Goal: Check status

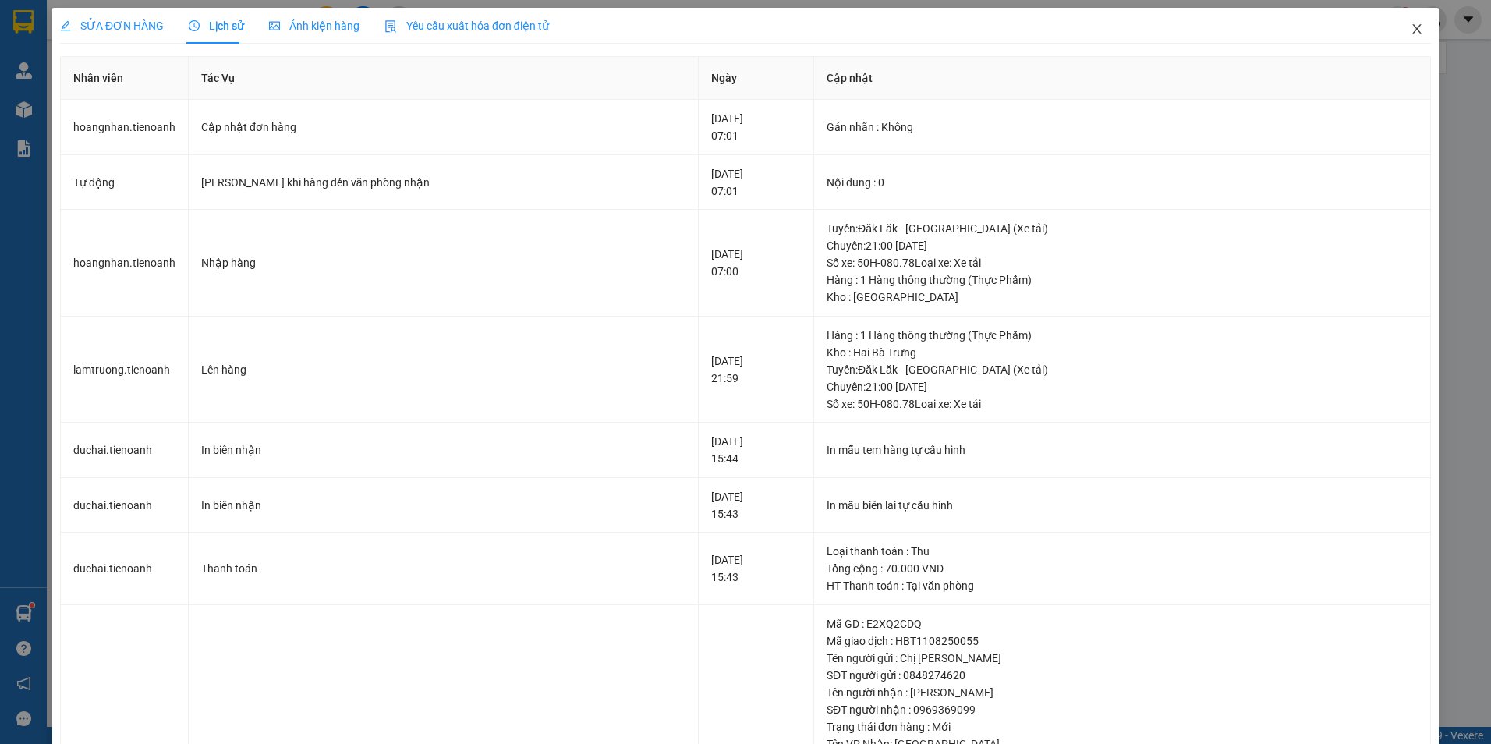
click at [1412, 27] on icon "close" at bounding box center [1416, 28] width 9 height 9
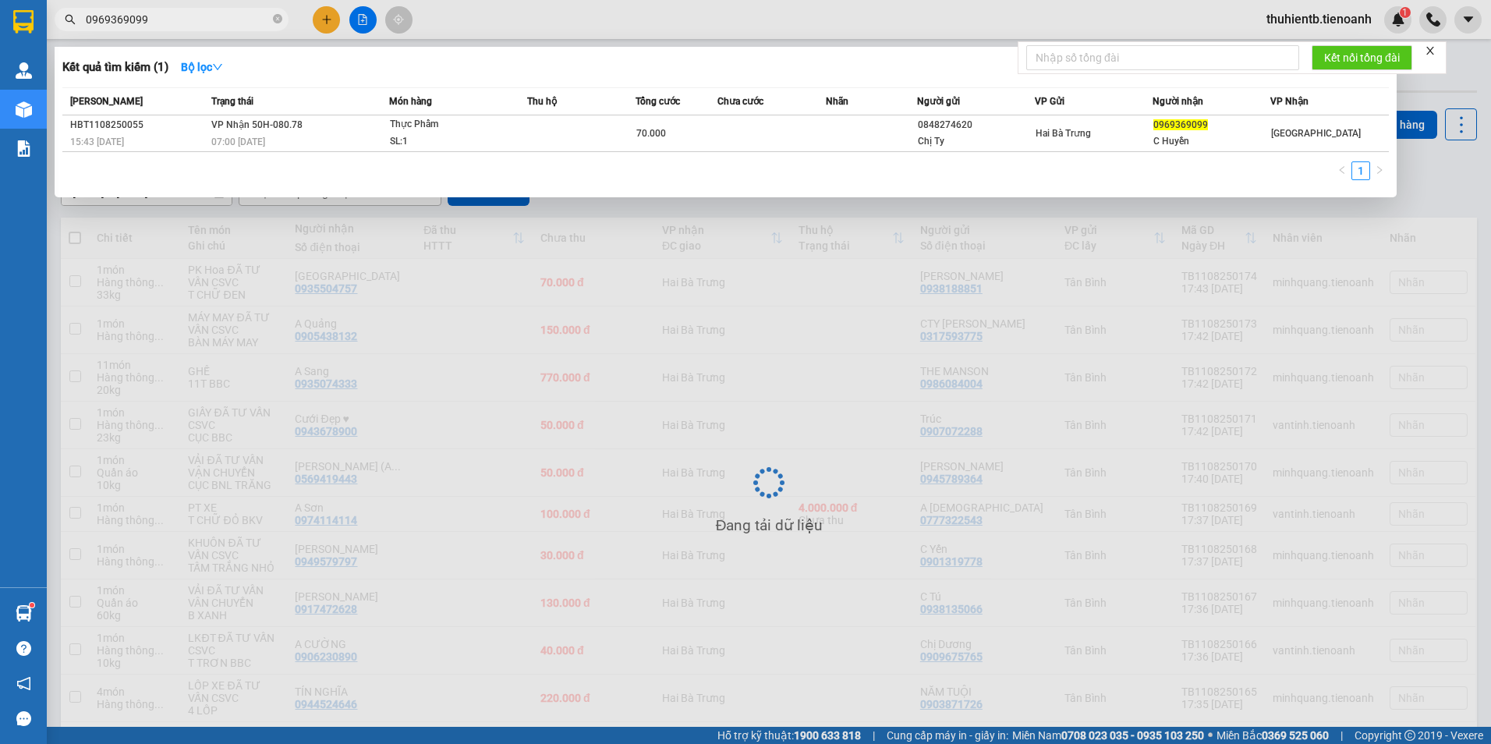
click at [233, 24] on input "0969369099" at bounding box center [178, 19] width 184 height 17
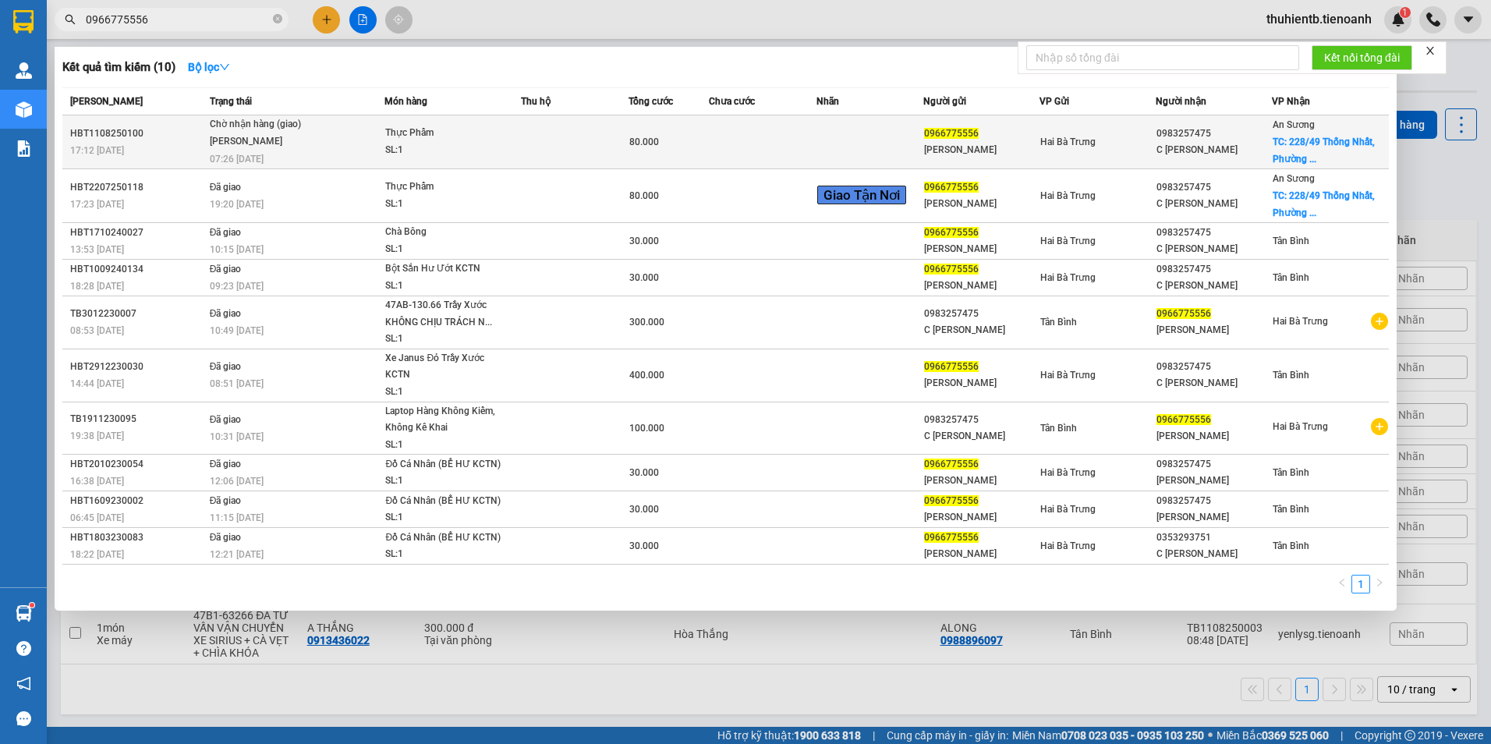
type input "0966775556"
click at [310, 125] on div "Chờ nhận hàng (giao)" at bounding box center [268, 124] width 117 height 17
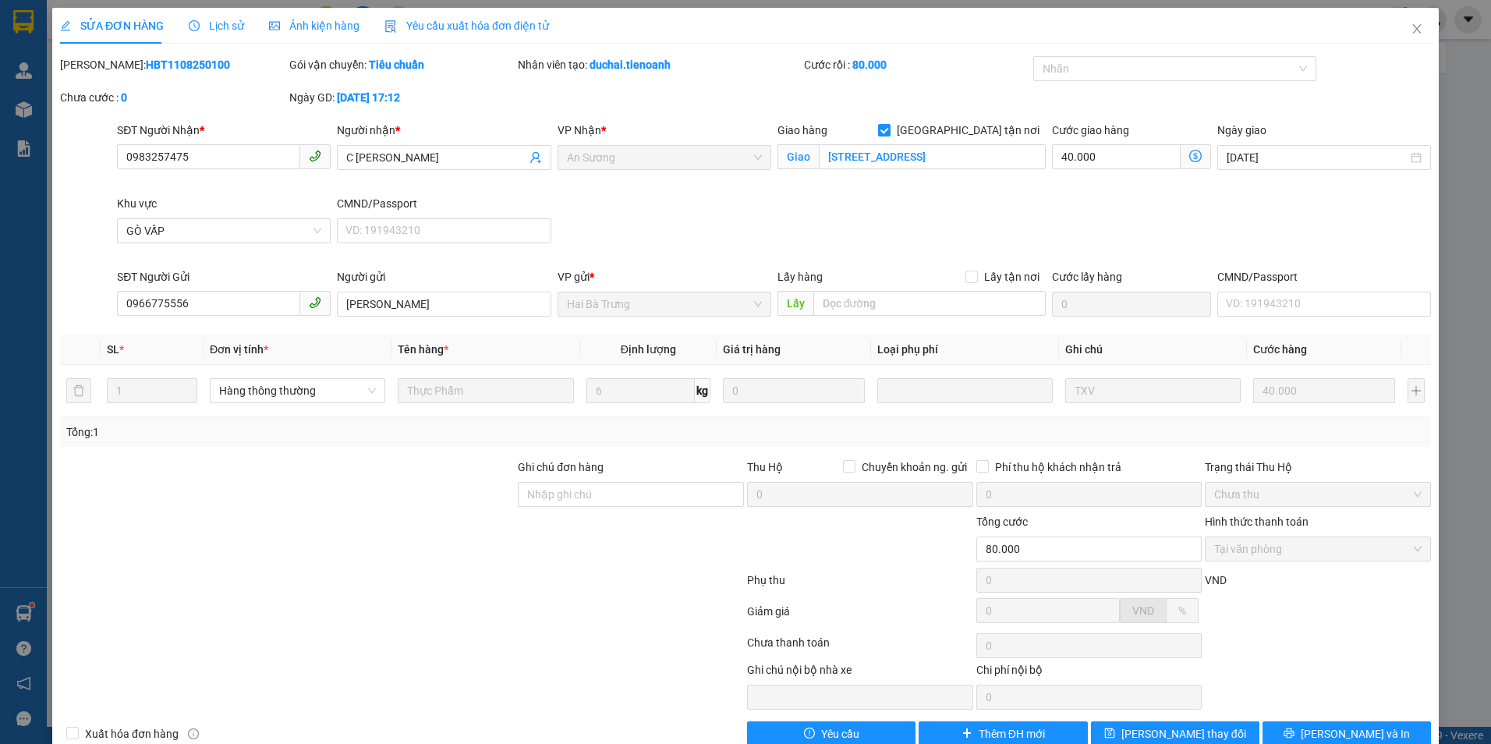
click at [227, 27] on span "Lịch sử" at bounding box center [216, 25] width 55 height 12
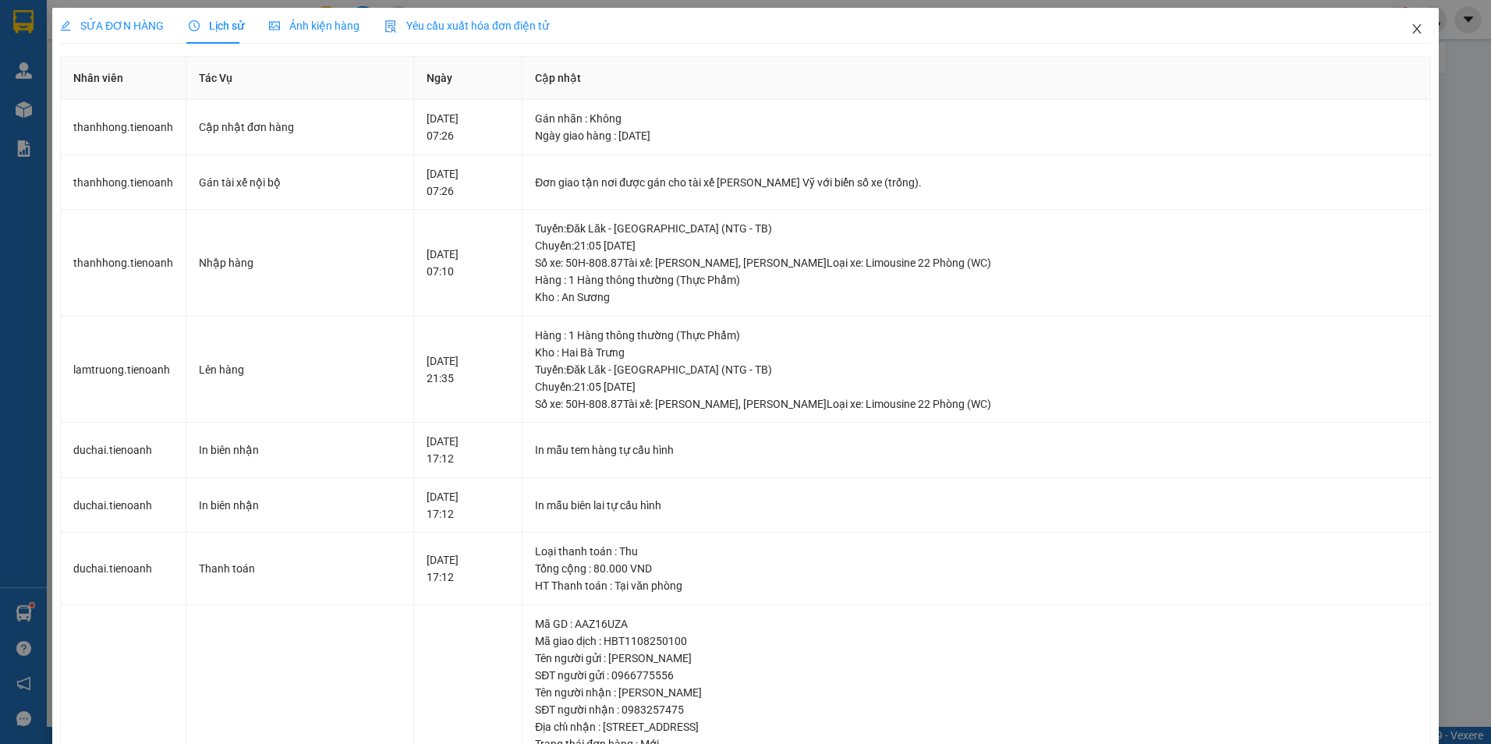
click at [1411, 29] on icon "close" at bounding box center [1417, 29] width 12 height 12
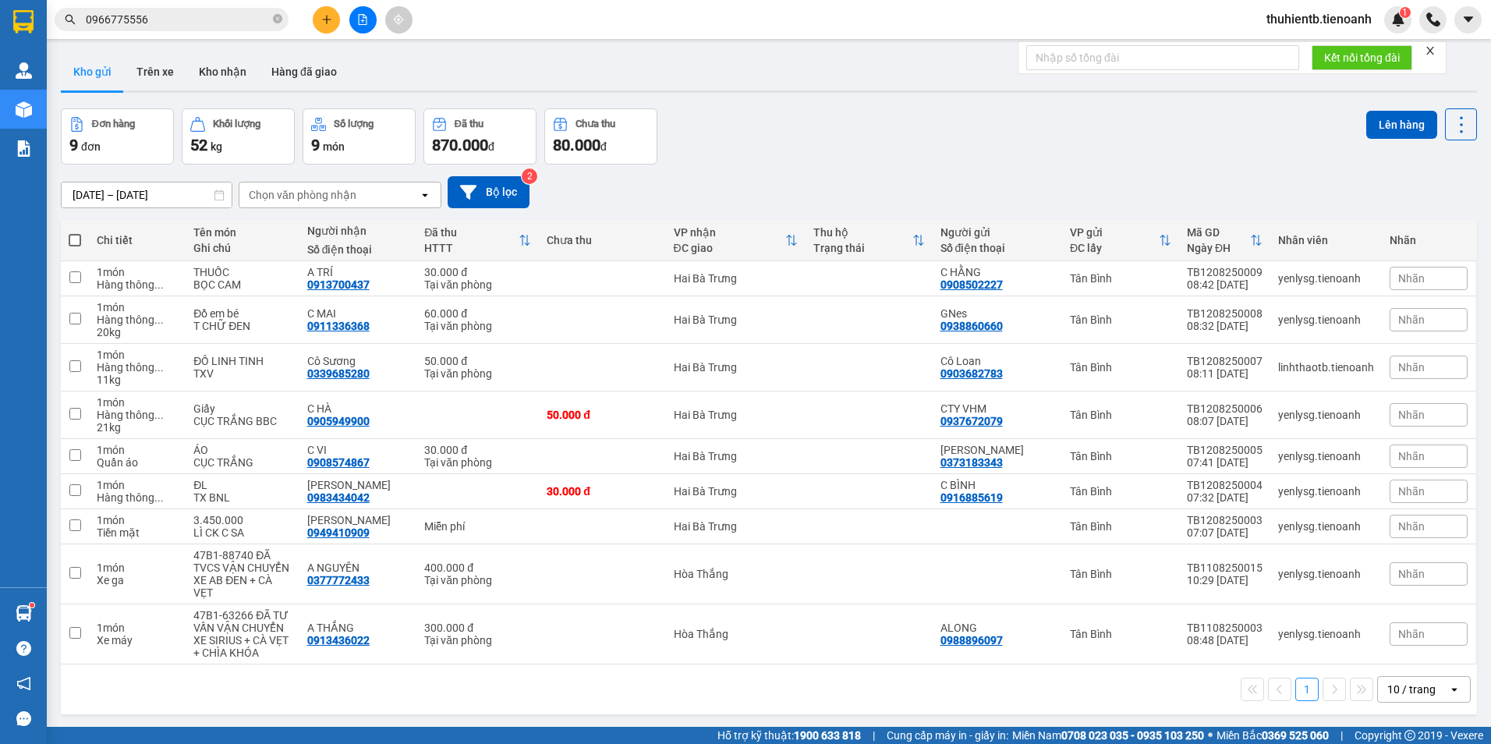
click at [165, 16] on input "0966775556" at bounding box center [178, 19] width 184 height 17
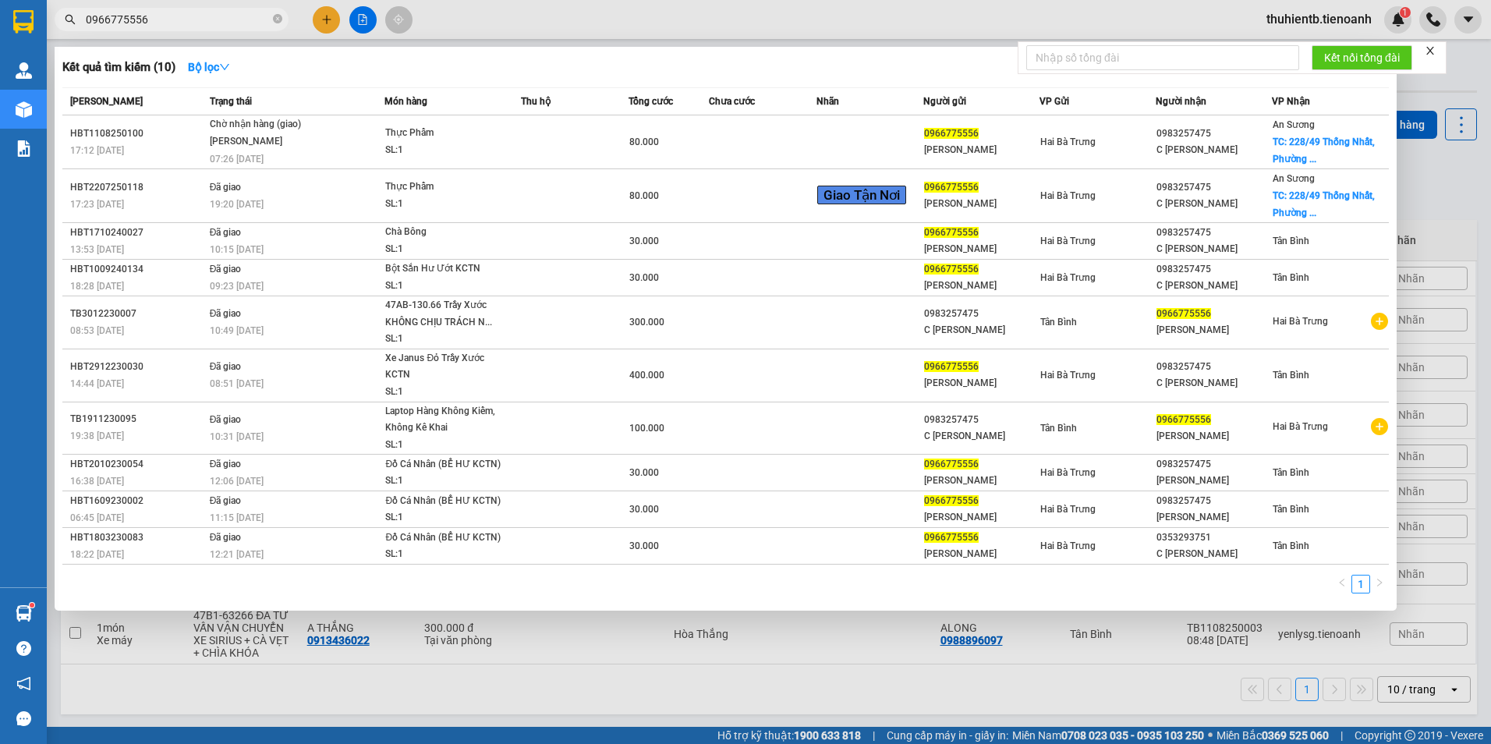
click at [285, 20] on span "0966775556" at bounding box center [172, 19] width 234 height 23
click at [282, 23] on span "0966775556" at bounding box center [172, 19] width 234 height 23
click at [279, 15] on icon "close-circle" at bounding box center [277, 18] width 9 height 9
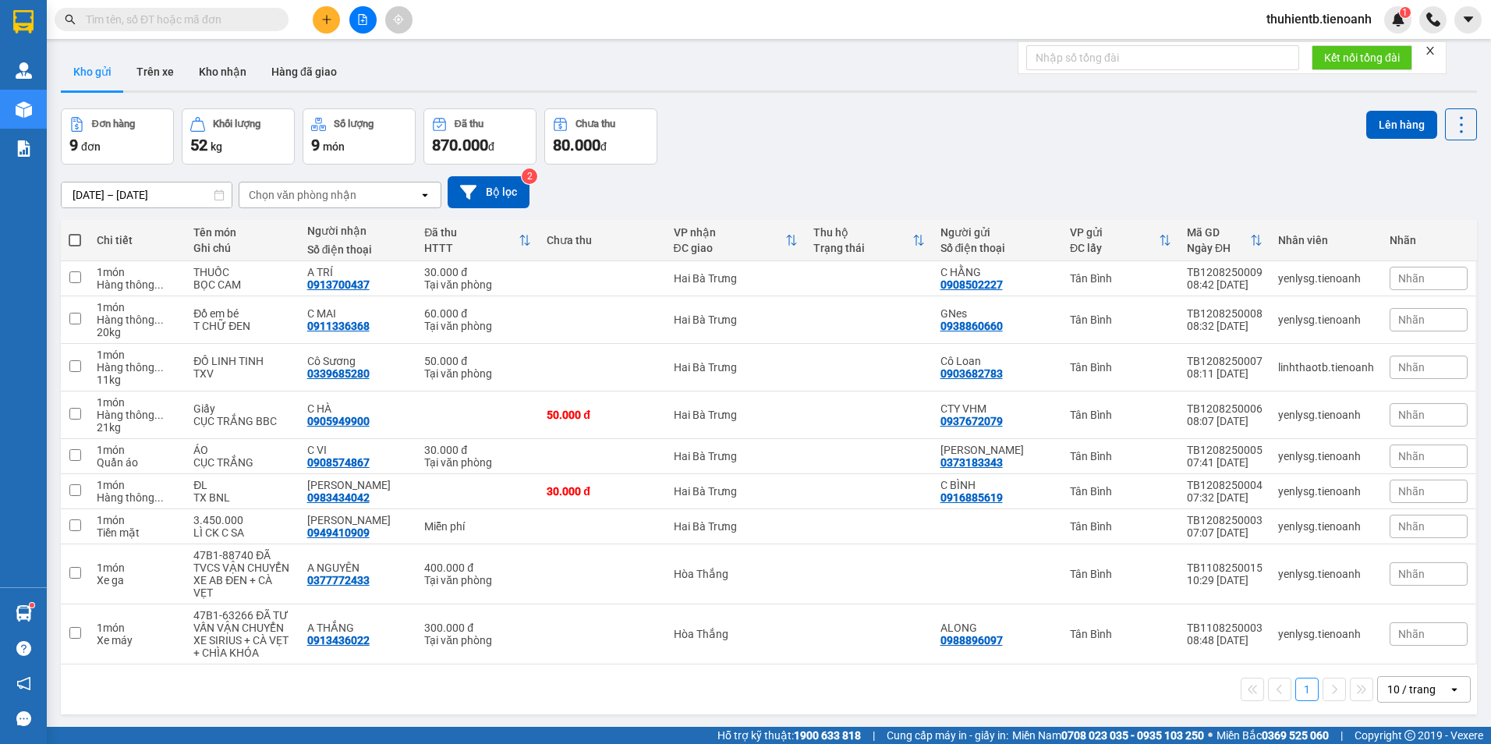
click at [228, 26] on input "text" at bounding box center [178, 19] width 184 height 17
paste input "0917528989"
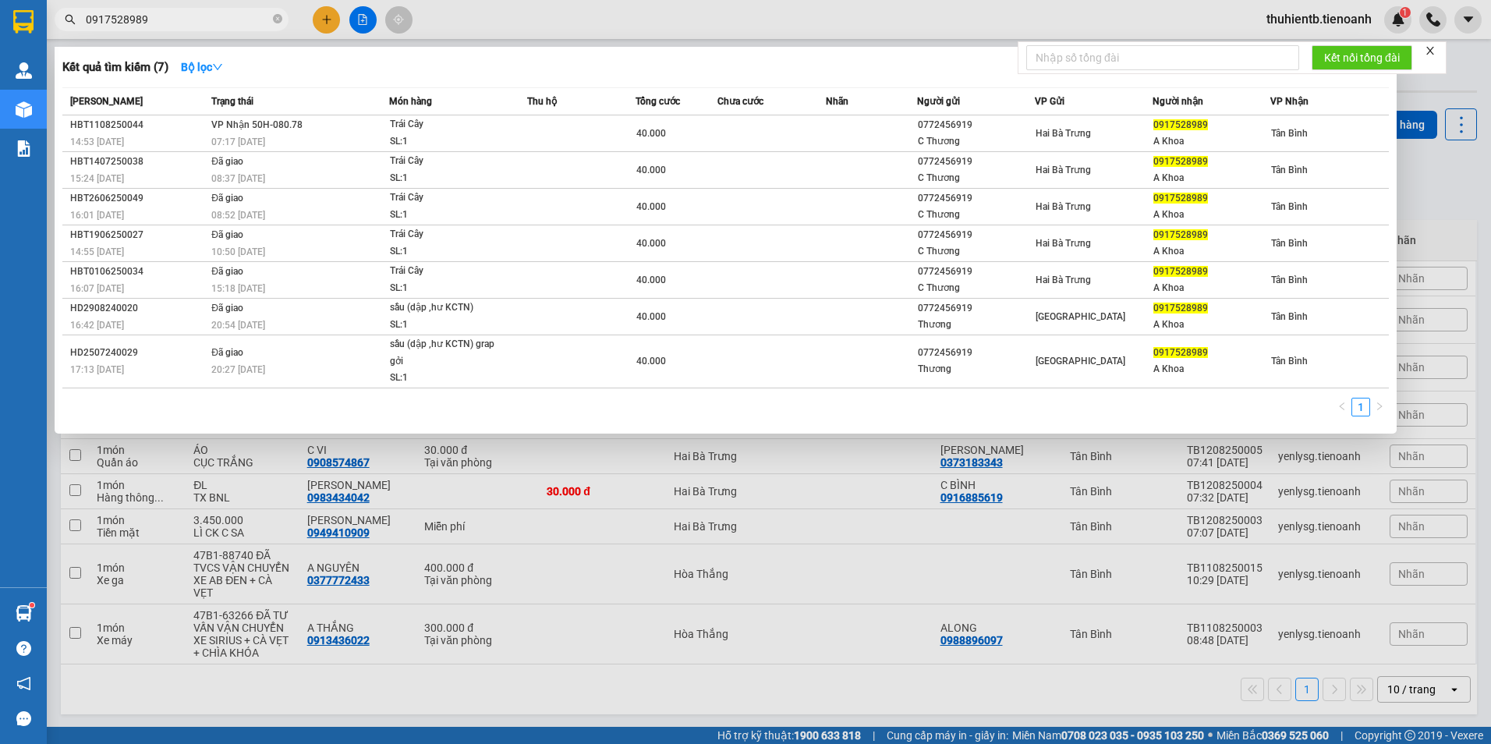
click at [104, 32] on div at bounding box center [745, 372] width 1491 height 744
click at [108, 18] on input "0917528989" at bounding box center [178, 19] width 184 height 17
type input "0367158255"
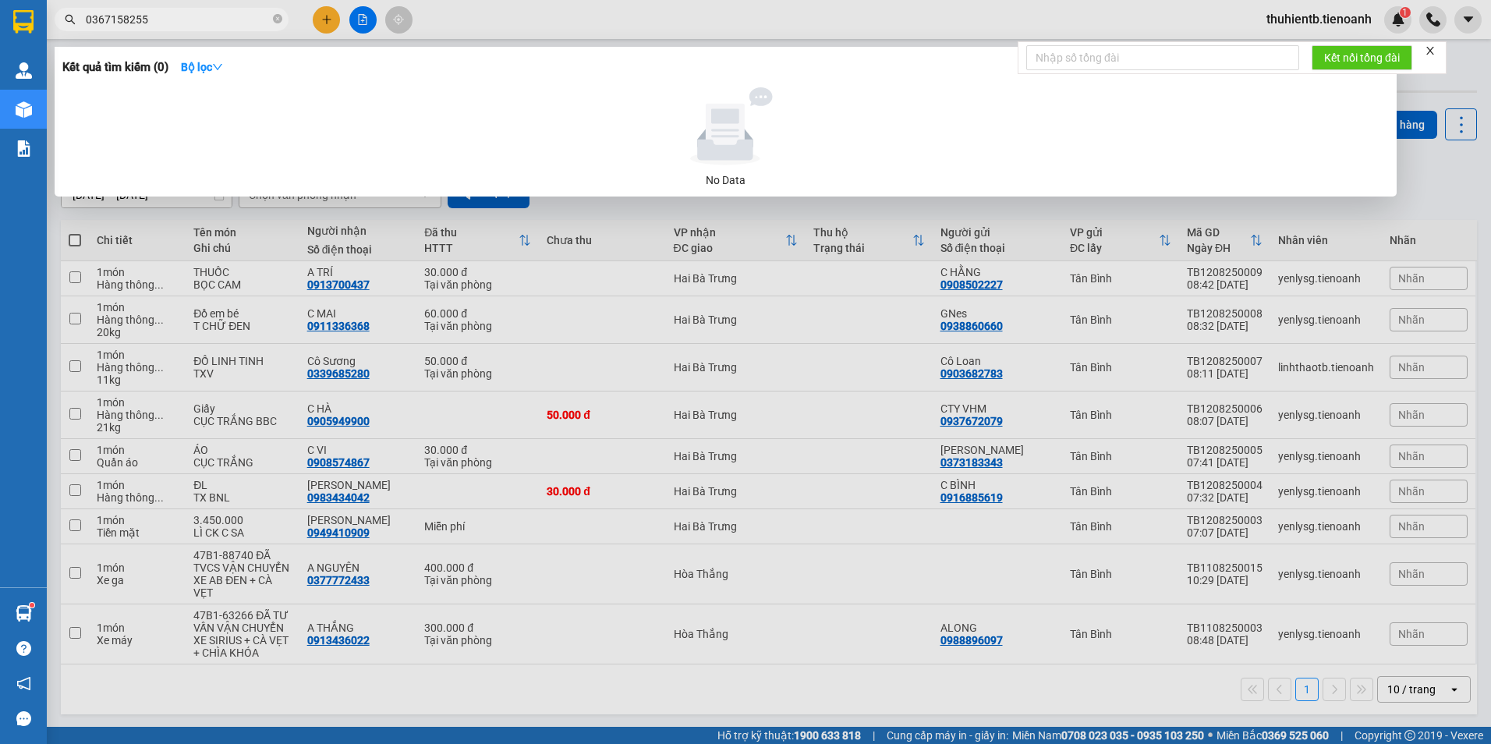
click at [126, 15] on input "0367158255" at bounding box center [178, 19] width 184 height 17
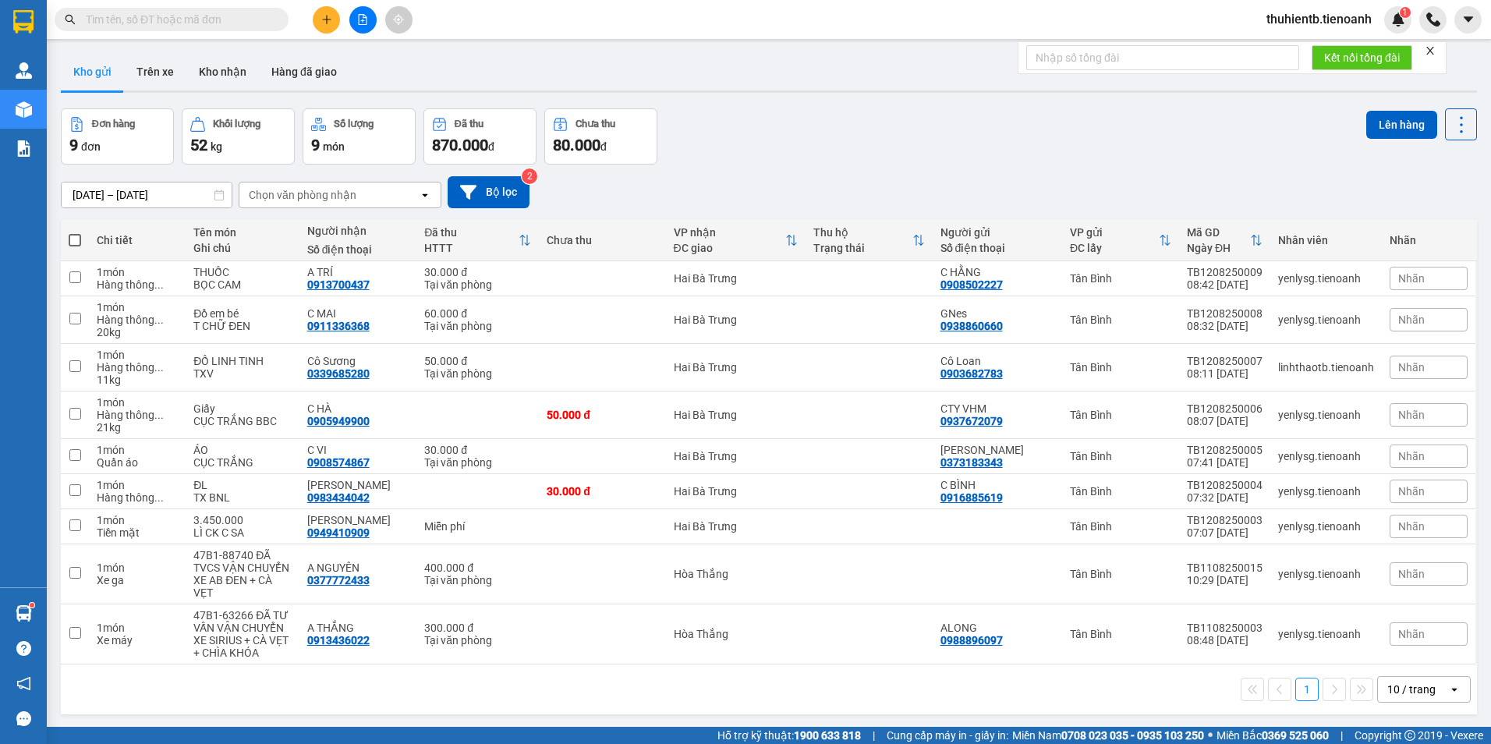
click at [218, 25] on input "text" at bounding box center [178, 19] width 184 height 17
click at [249, 27] on input "text" at bounding box center [178, 19] width 184 height 17
paste input "0932737442"
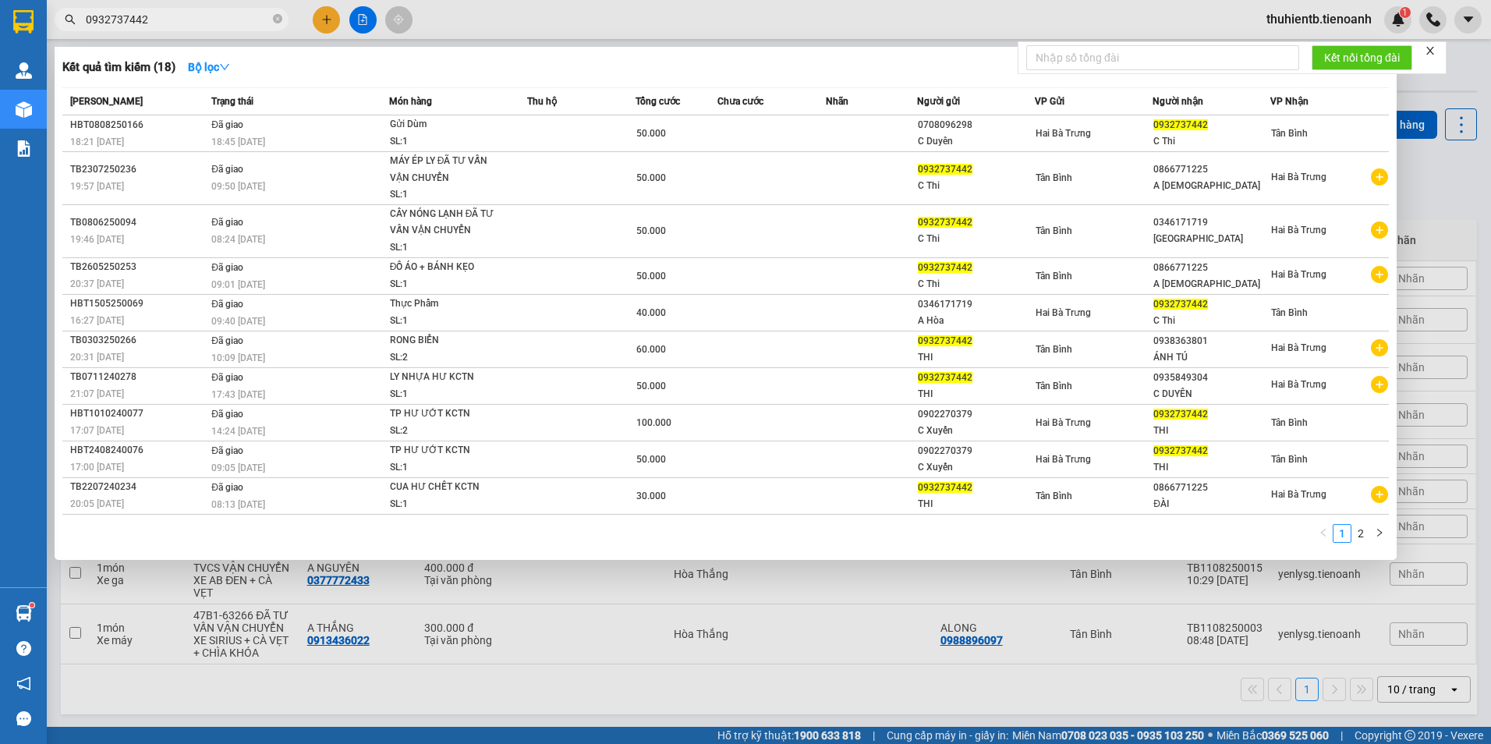
type input "0932737442"
click at [119, 26] on input "0932737442" at bounding box center [178, 19] width 184 height 17
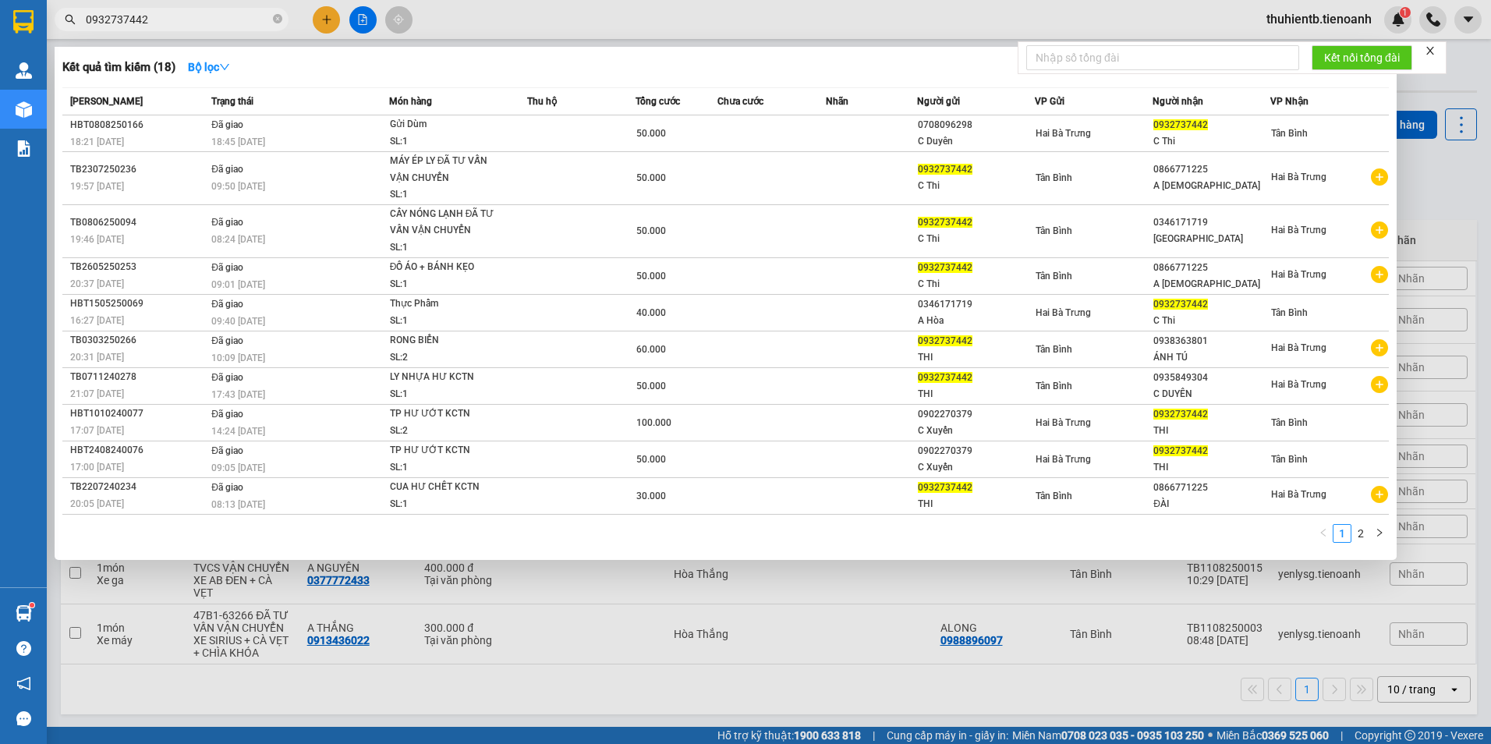
click at [277, 22] on icon "close-circle" at bounding box center [277, 18] width 9 height 9
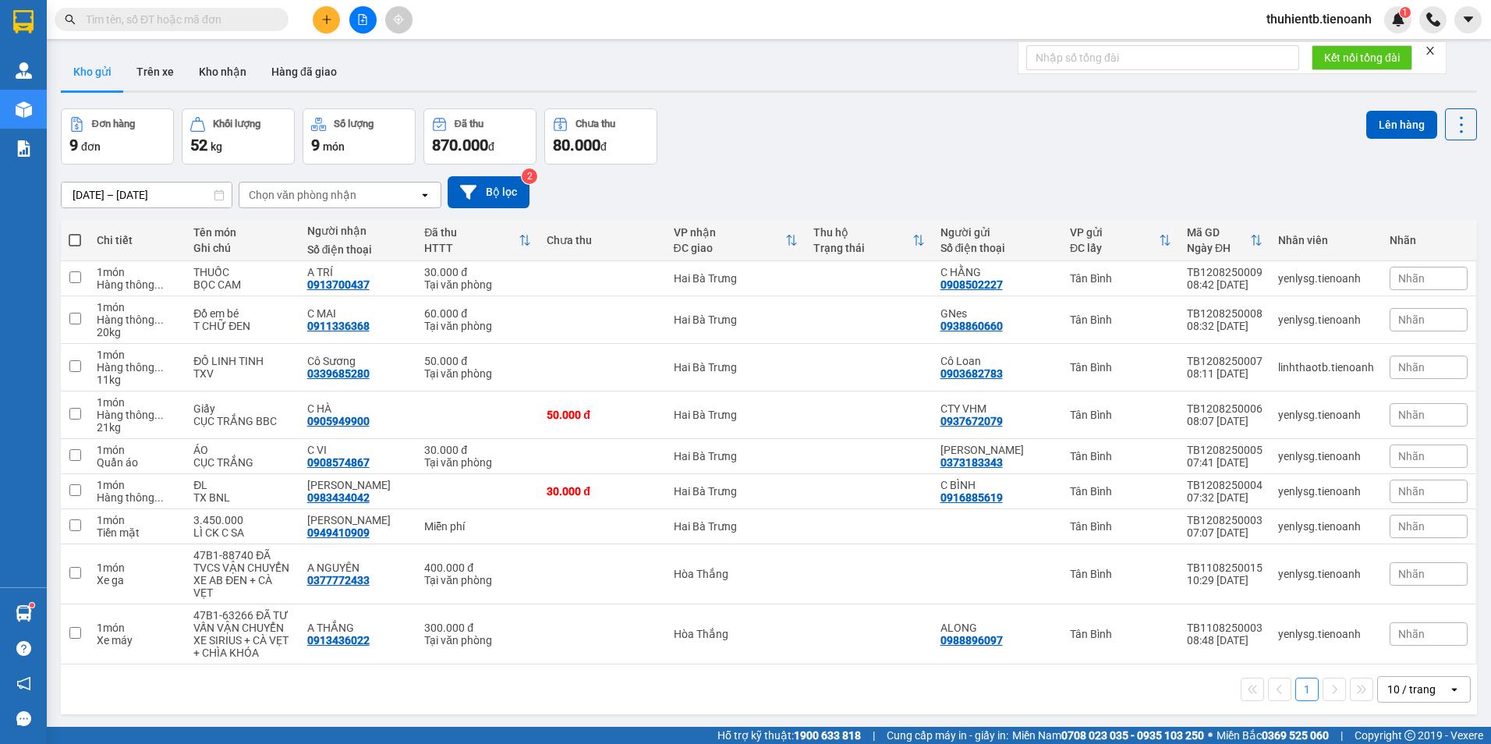
click at [225, 19] on input "text" at bounding box center [178, 19] width 184 height 17
paste input "0985762695"
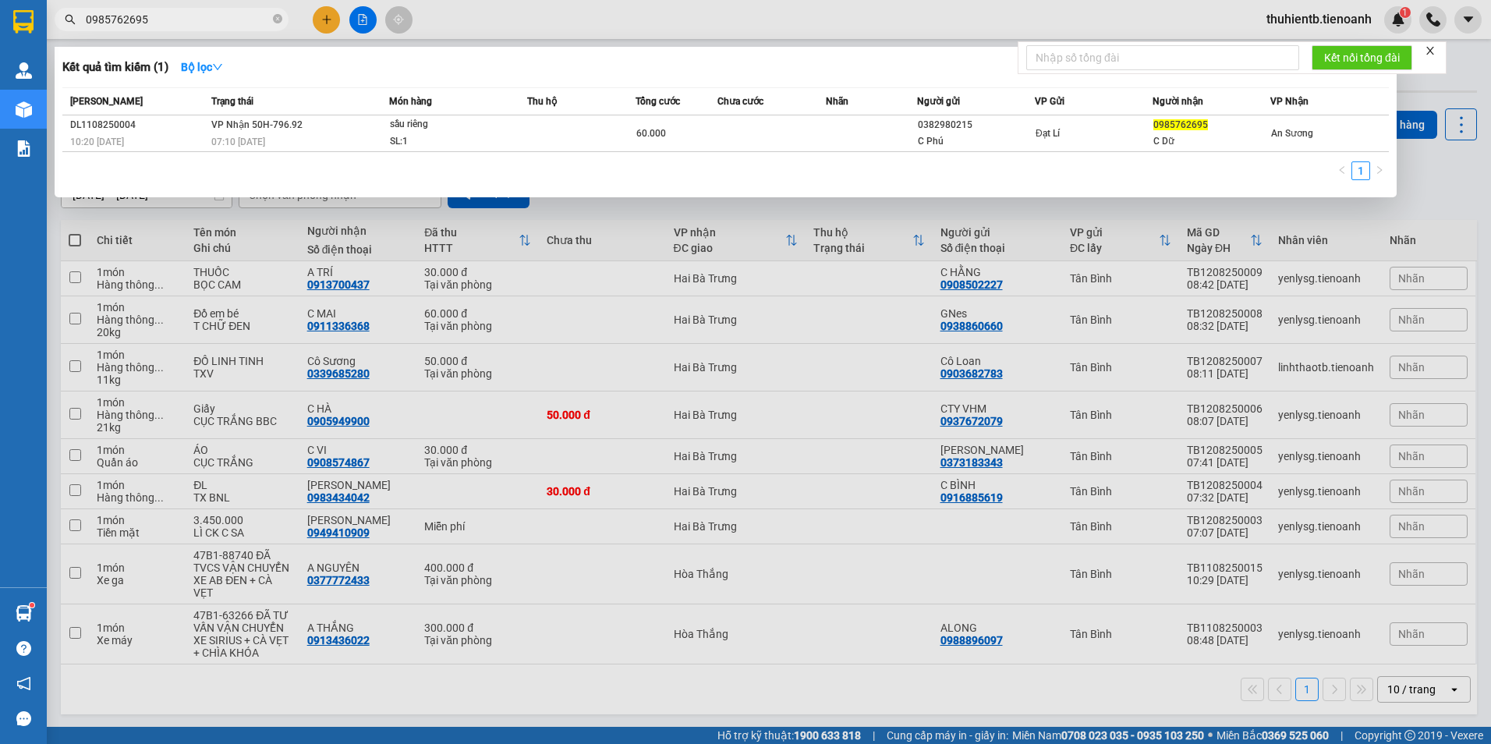
type input "0985762695"
